Goal: Find specific page/section: Find specific page/section

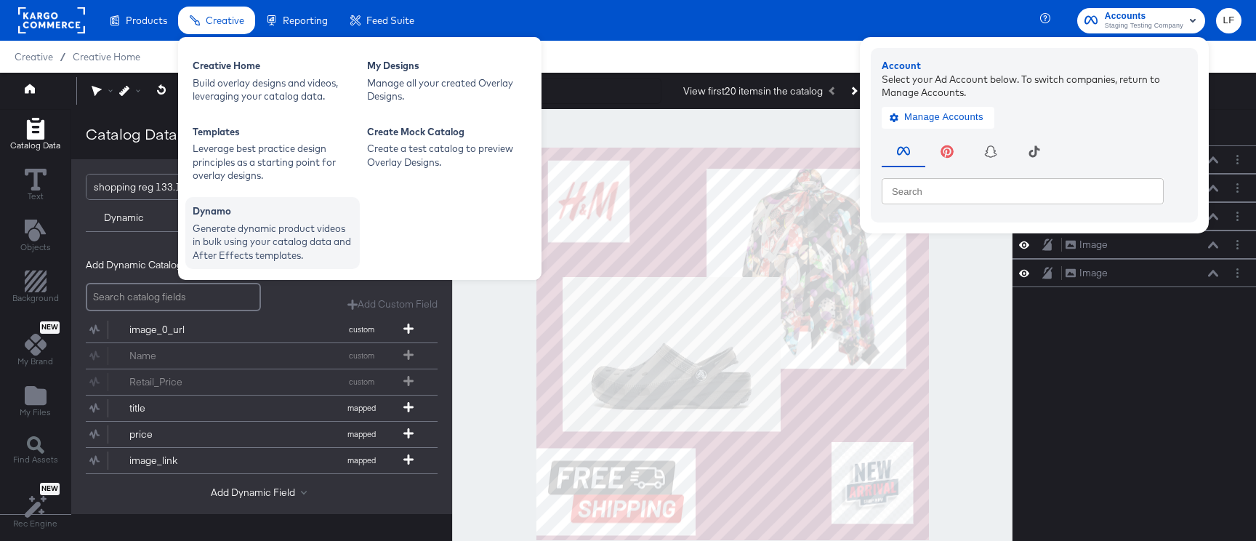
click at [241, 225] on div "Generate dynamic product videos in bulk using your catalog data and After Effec…" at bounding box center [273, 242] width 160 height 41
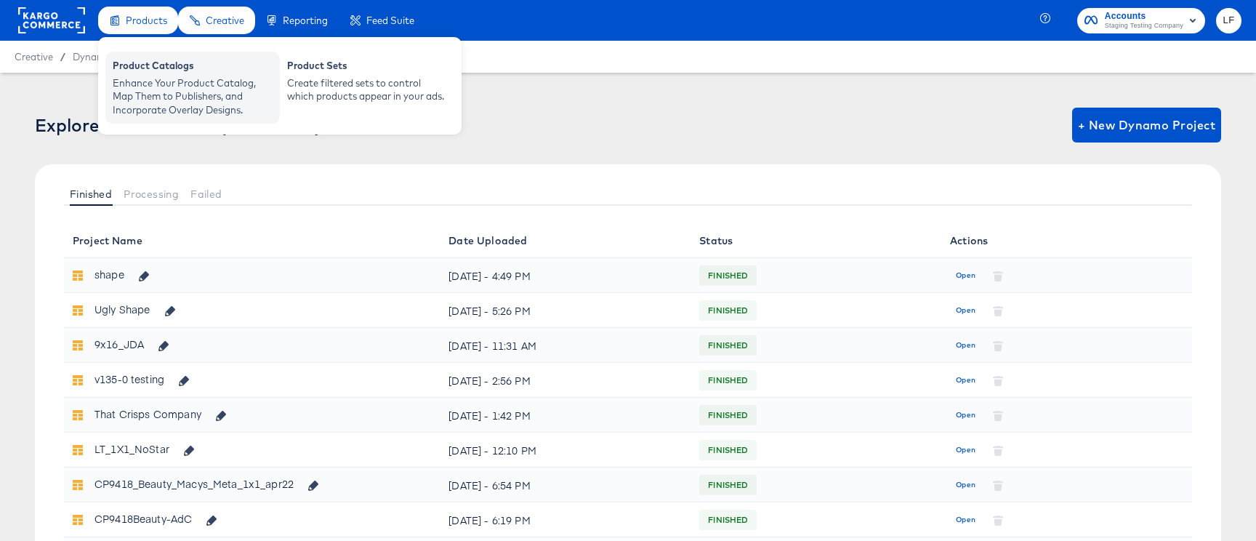
click at [153, 79] on div "Enhance Your Product Catalog, Map Them to Publishers, and Incorporate Overlay D…" at bounding box center [193, 96] width 160 height 41
